Goal: Information Seeking & Learning: Learn about a topic

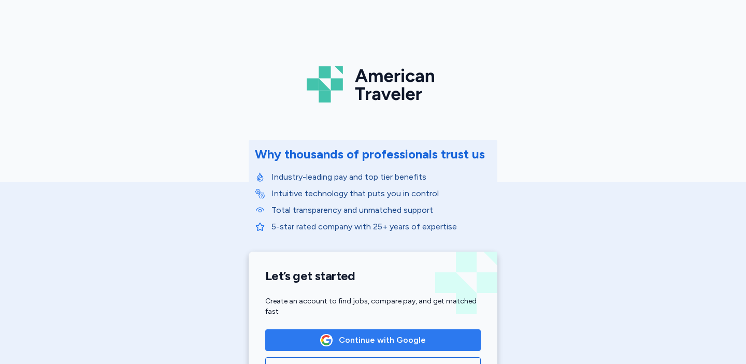
click at [332, 336] on img "button" at bounding box center [326, 340] width 11 height 11
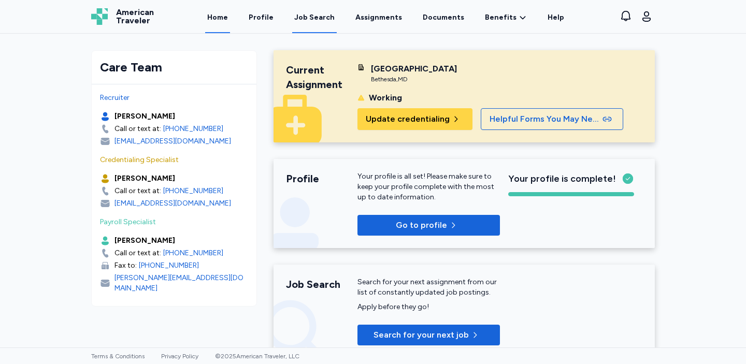
click at [324, 20] on div "Job Search" at bounding box center [314, 17] width 40 height 10
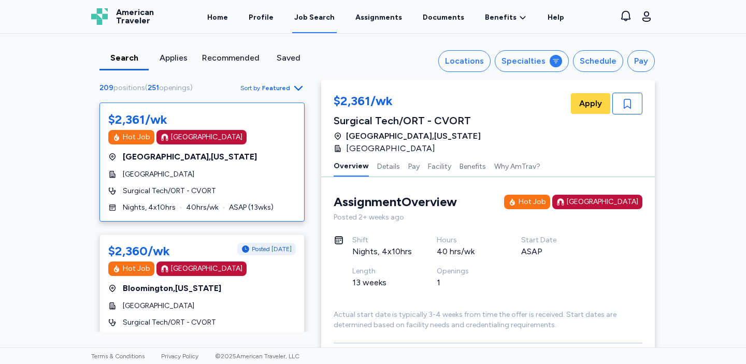
click at [289, 88] on span "Featured" at bounding box center [276, 88] width 28 height 8
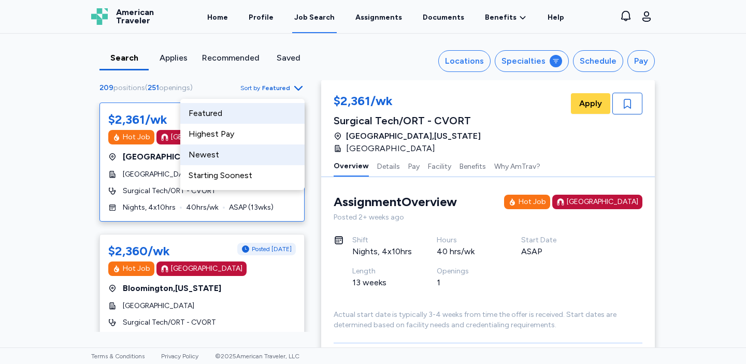
click at [270, 154] on div "Newest" at bounding box center [242, 154] width 124 height 21
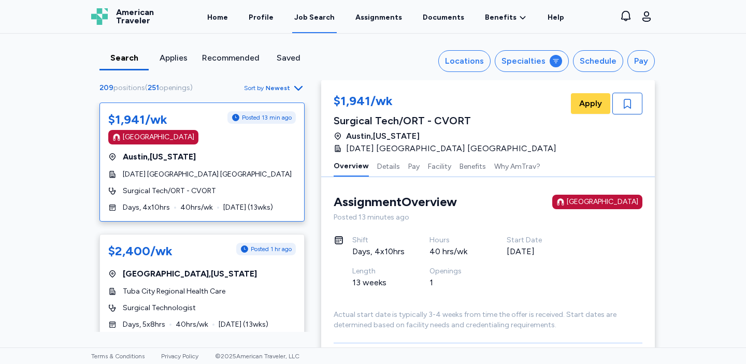
scroll to position [1, 0]
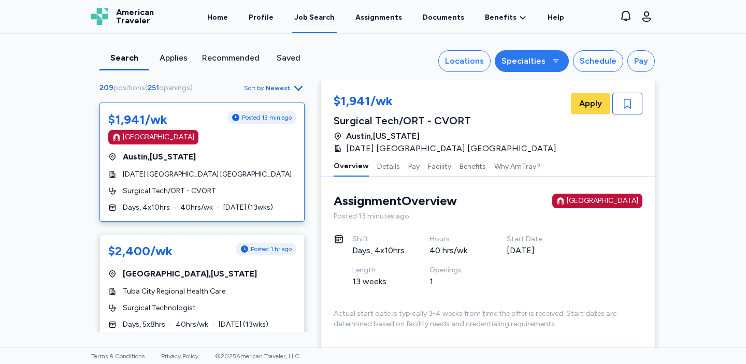
click at [534, 60] on div "Specialties" at bounding box center [523, 61] width 44 height 12
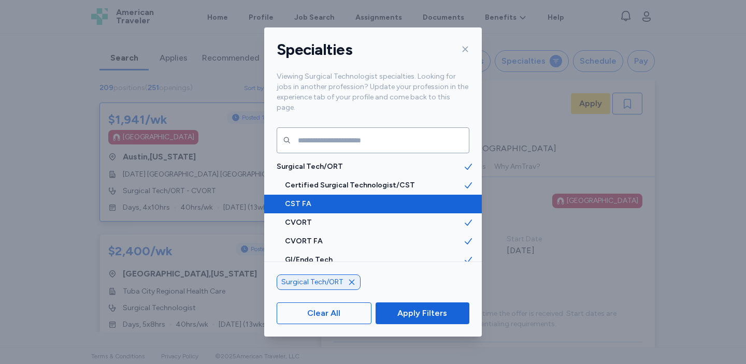
click at [469, 199] on icon at bounding box center [468, 204] width 10 height 10
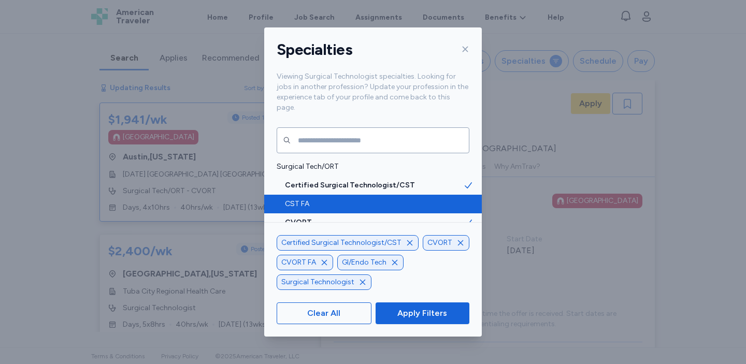
click at [326, 262] on icon "button" at bounding box center [324, 262] width 8 height 8
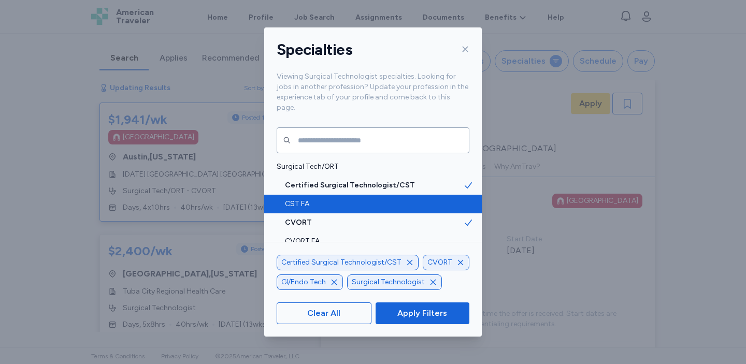
click at [338, 284] on icon "button" at bounding box center [334, 282] width 8 height 8
click at [457, 259] on icon "button" at bounding box center [460, 262] width 8 height 8
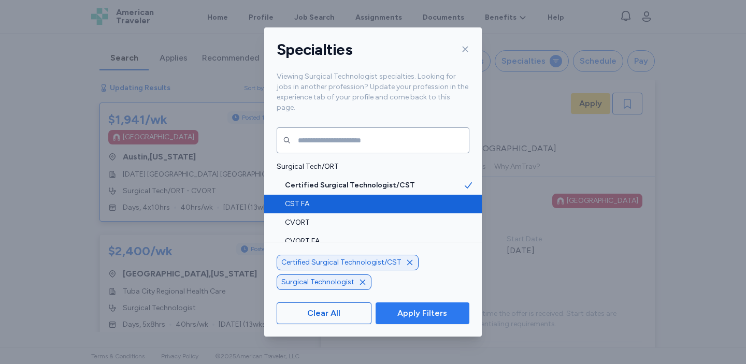
click at [431, 315] on span "Apply Filters" at bounding box center [422, 313] width 50 height 12
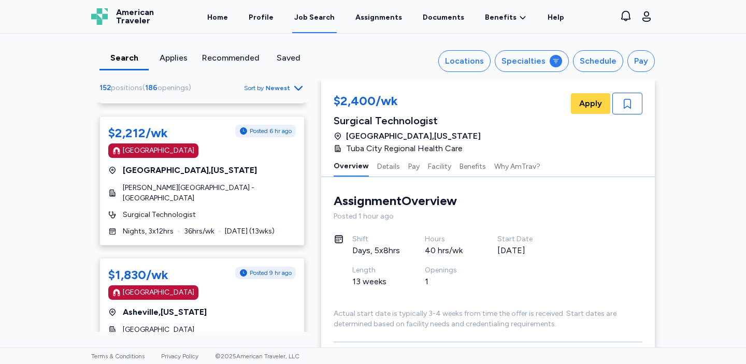
scroll to position [646, 0]
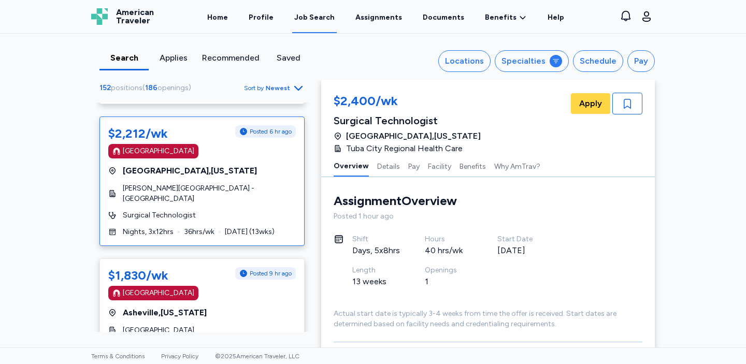
click at [280, 210] on div "Surgical Technologist" at bounding box center [201, 215] width 187 height 10
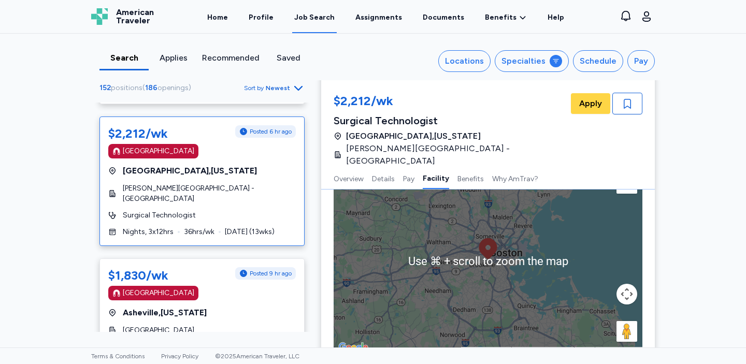
scroll to position [1227, 0]
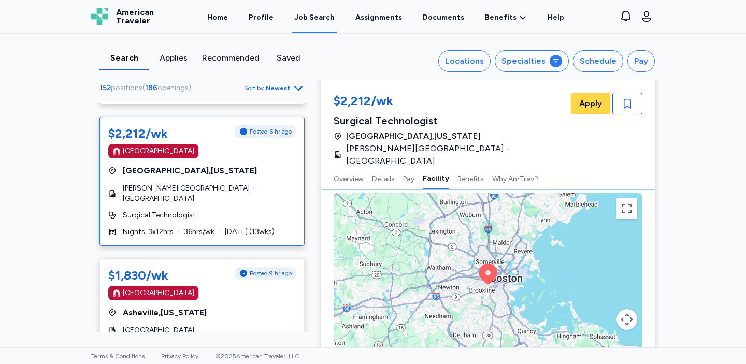
click at [626, 309] on button "Map camera controls" at bounding box center [626, 319] width 21 height 21
click at [603, 283] on button "Zoom in" at bounding box center [600, 293] width 21 height 21
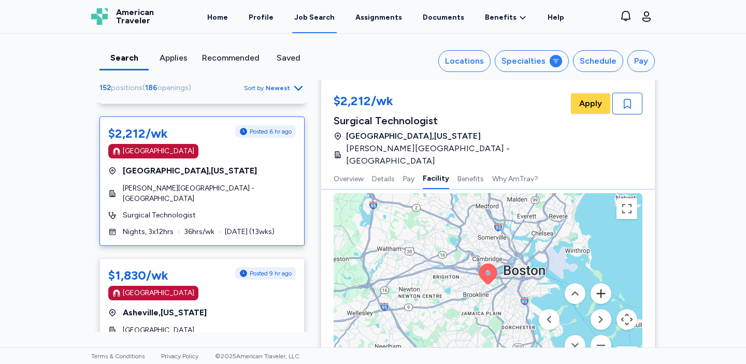
click at [603, 283] on button "Zoom in" at bounding box center [600, 293] width 21 height 21
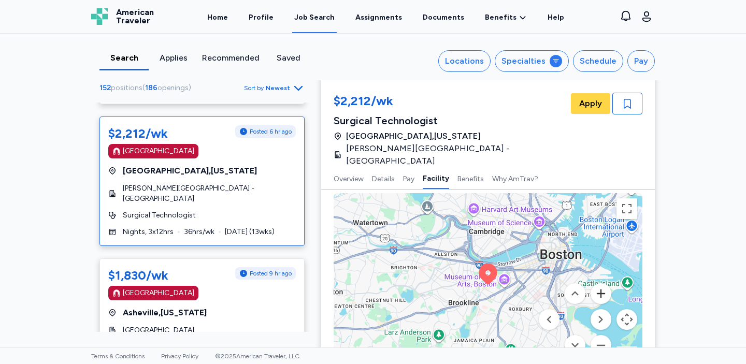
click at [603, 283] on button "Zoom in" at bounding box center [600, 293] width 21 height 21
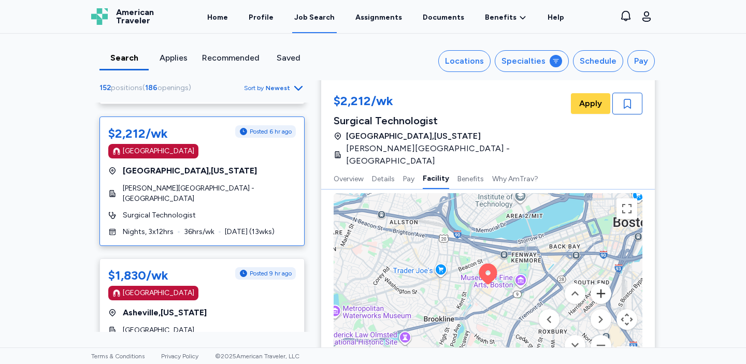
click at [603, 283] on button "Zoom in" at bounding box center [600, 293] width 21 height 21
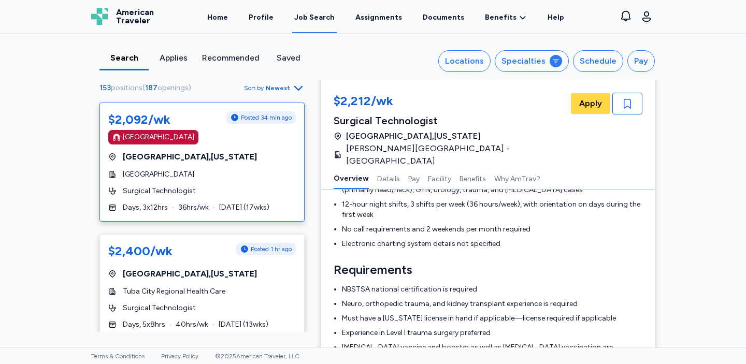
scroll to position [0, 0]
